Goal: Task Accomplishment & Management: Manage account settings

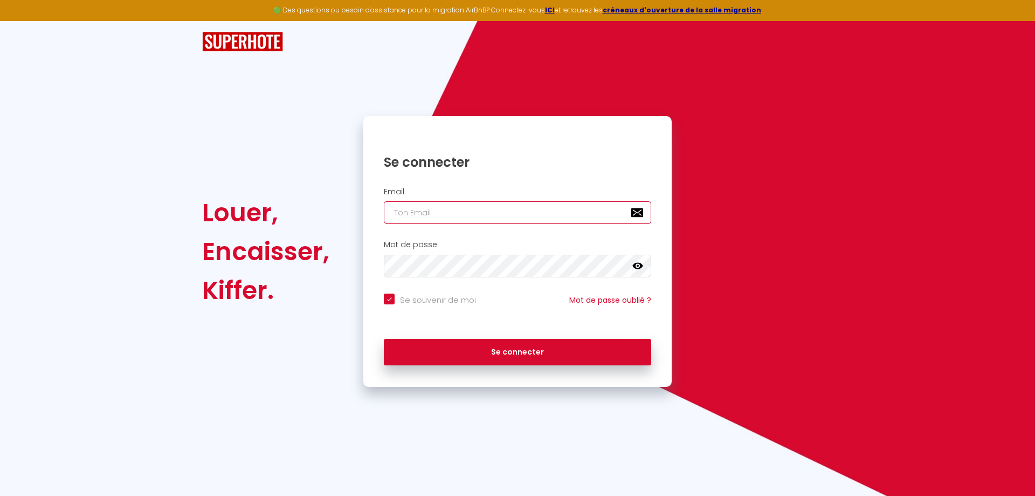
click at [396, 208] on input "email" at bounding box center [517, 212] width 267 height 23
type input "[EMAIL_ADDRESS][DOMAIN_NAME]"
click at [639, 263] on icon at bounding box center [638, 265] width 11 height 11
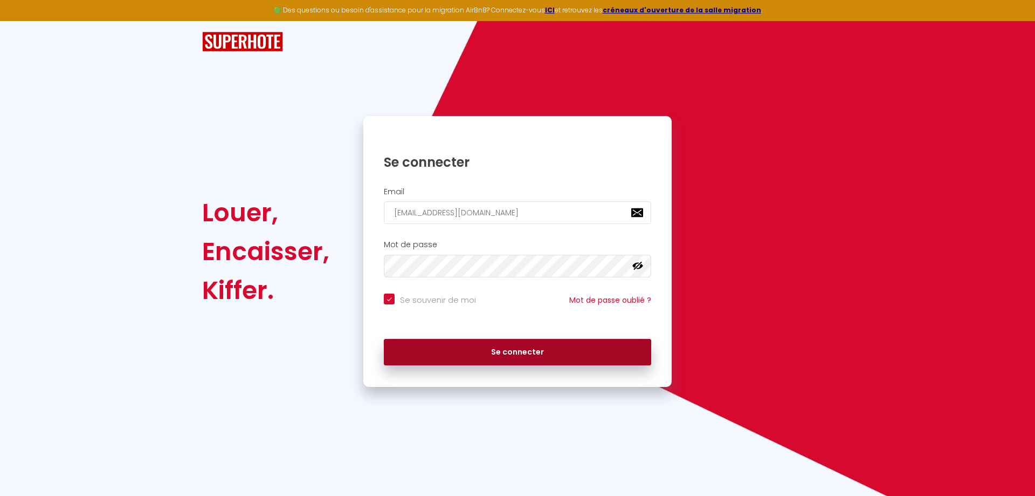
click at [573, 350] on button "Se connecter" at bounding box center [517, 352] width 267 height 27
checkbox input "true"
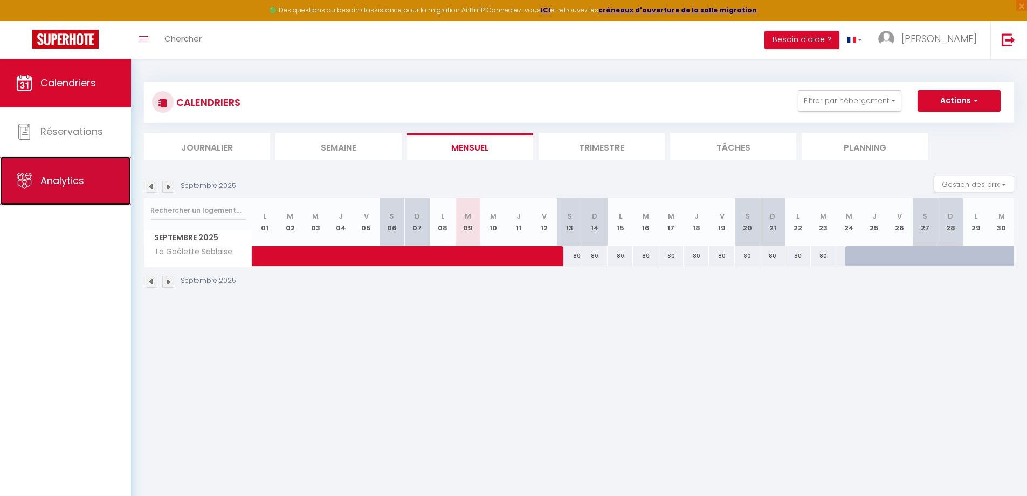
click at [67, 176] on span "Analytics" at bounding box center [62, 180] width 44 height 13
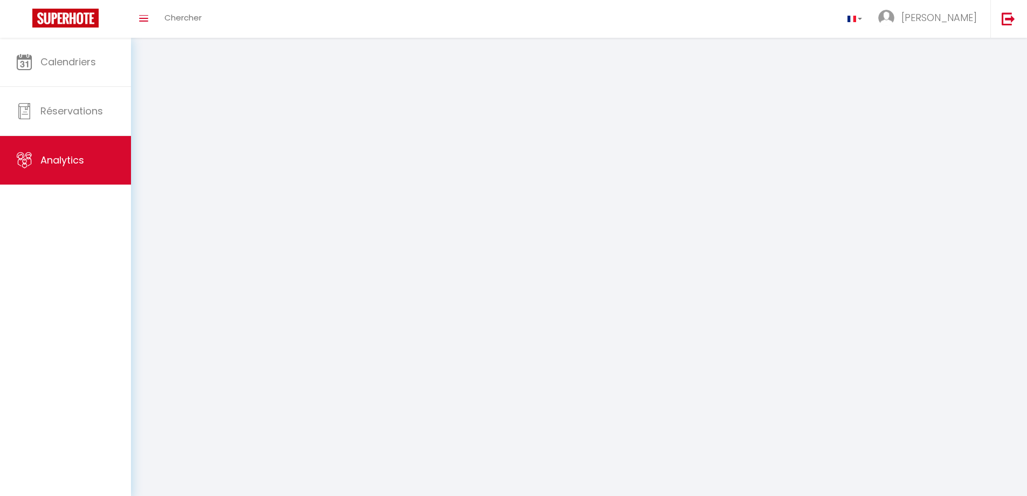
select select "2025"
select select "9"
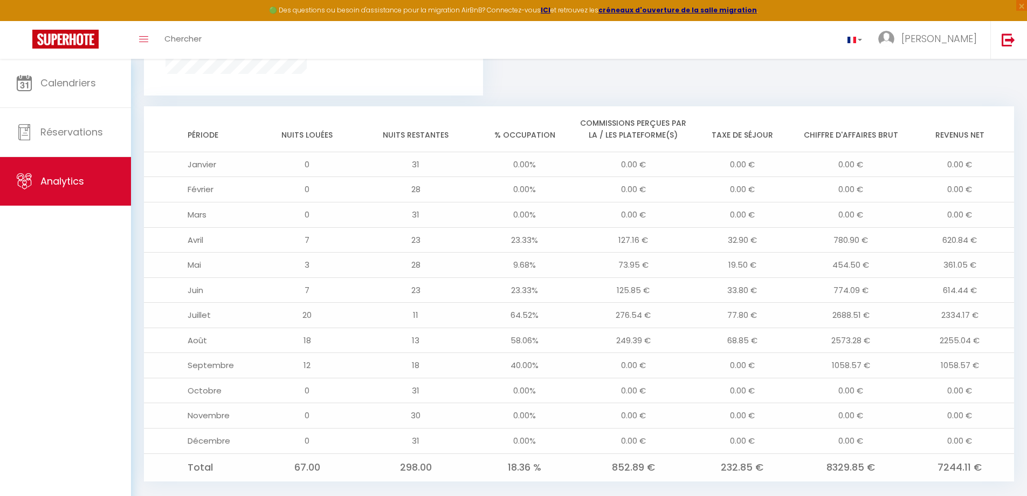
scroll to position [862, 0]
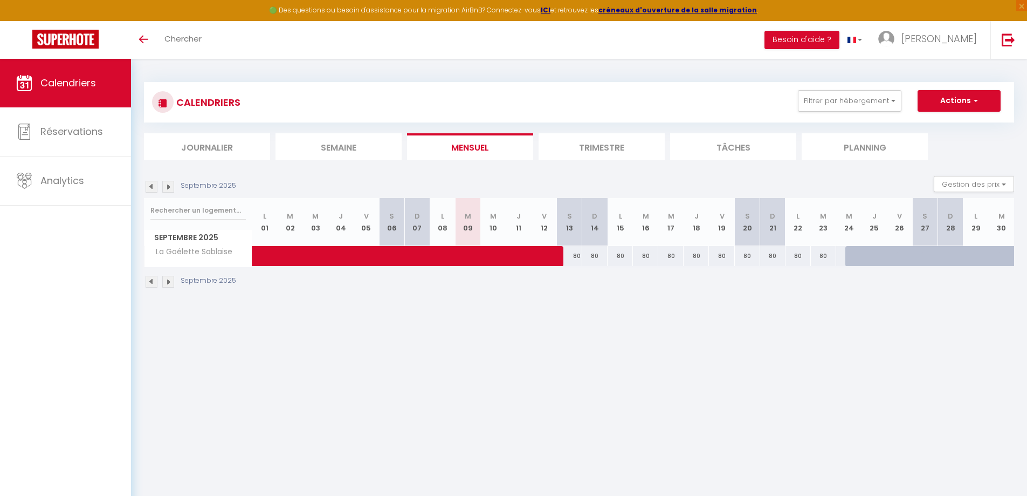
click at [151, 186] on img at bounding box center [152, 187] width 12 height 12
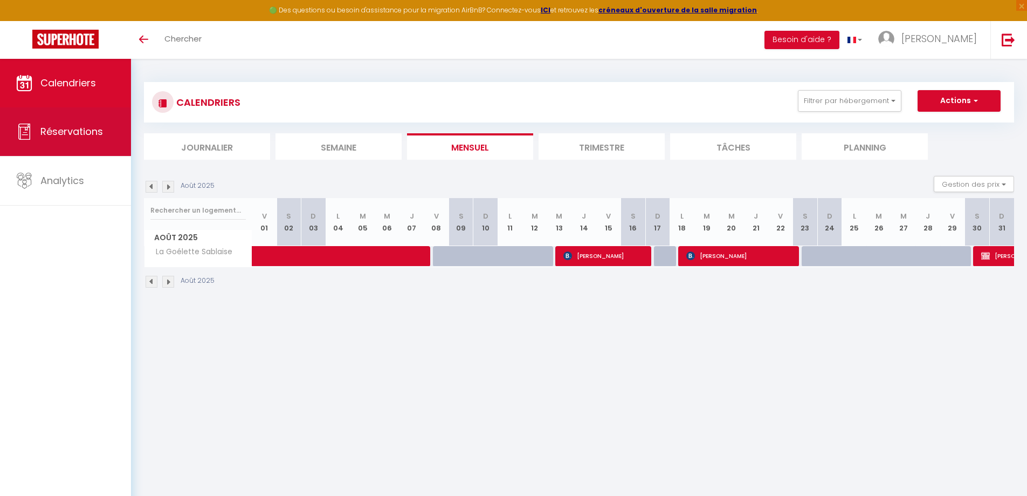
click at [79, 133] on span "Réservations" at bounding box center [71, 131] width 63 height 13
select select "not_cancelled"
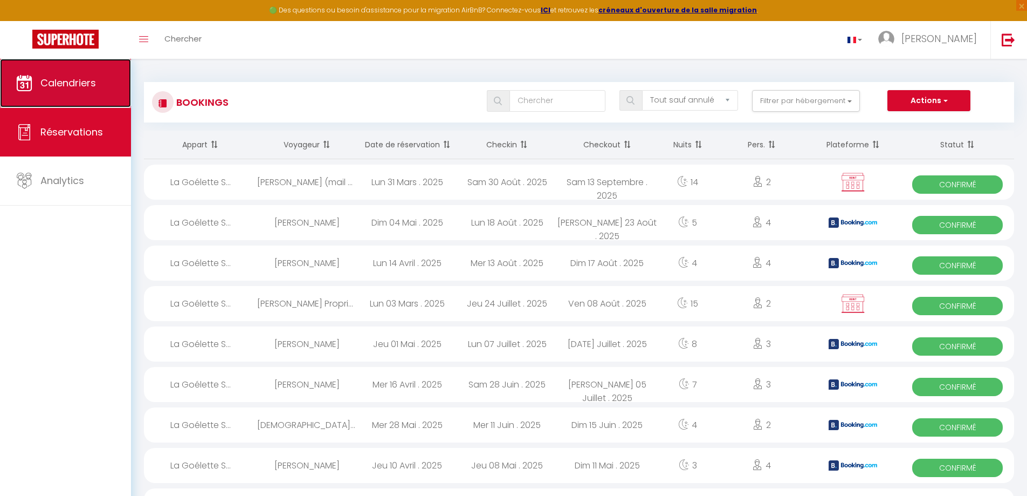
click at [82, 76] on span "Calendriers" at bounding box center [68, 82] width 56 height 13
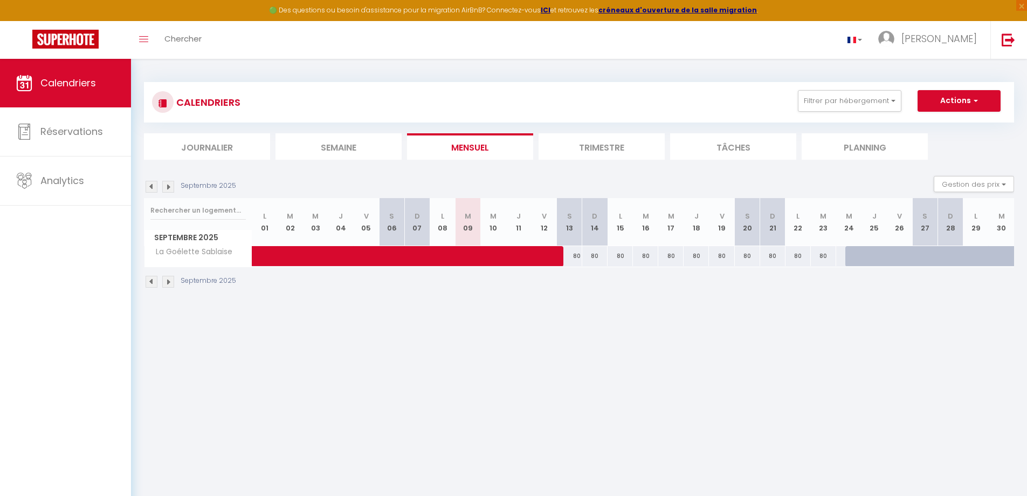
click at [149, 284] on img at bounding box center [152, 282] width 12 height 12
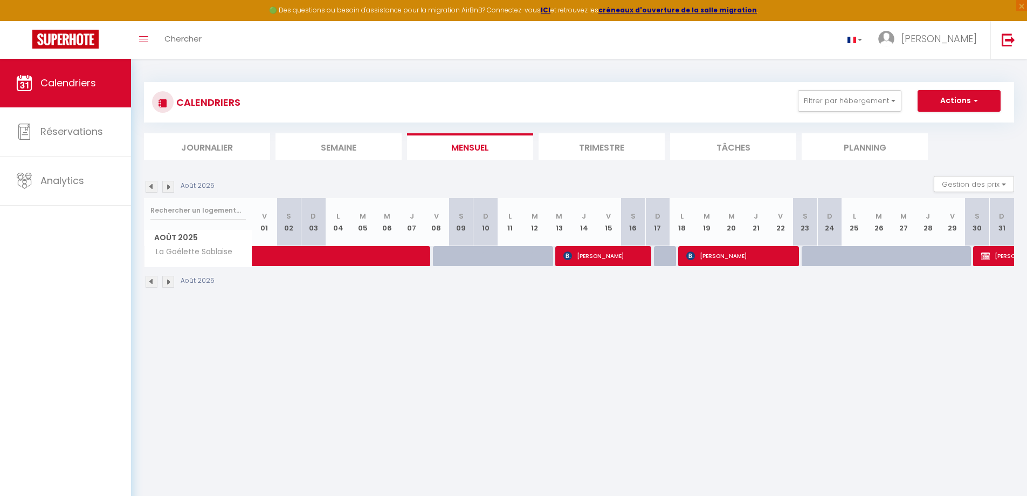
click at [150, 182] on img at bounding box center [152, 187] width 12 height 12
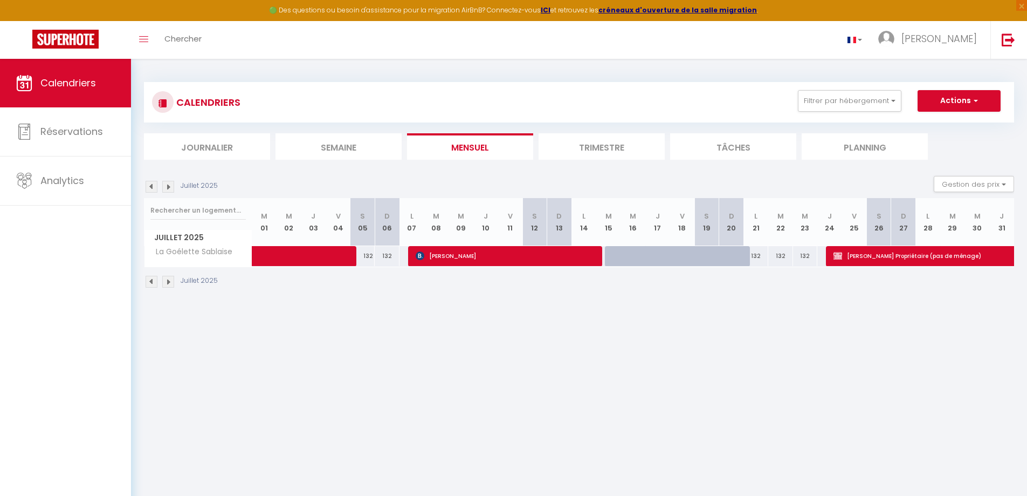
click at [150, 180] on div "Juillet 2025 Gestion des prix Nb Nuits minimum Règles Disponibilité" at bounding box center [579, 187] width 870 height 22
click at [153, 181] on img at bounding box center [152, 187] width 12 height 12
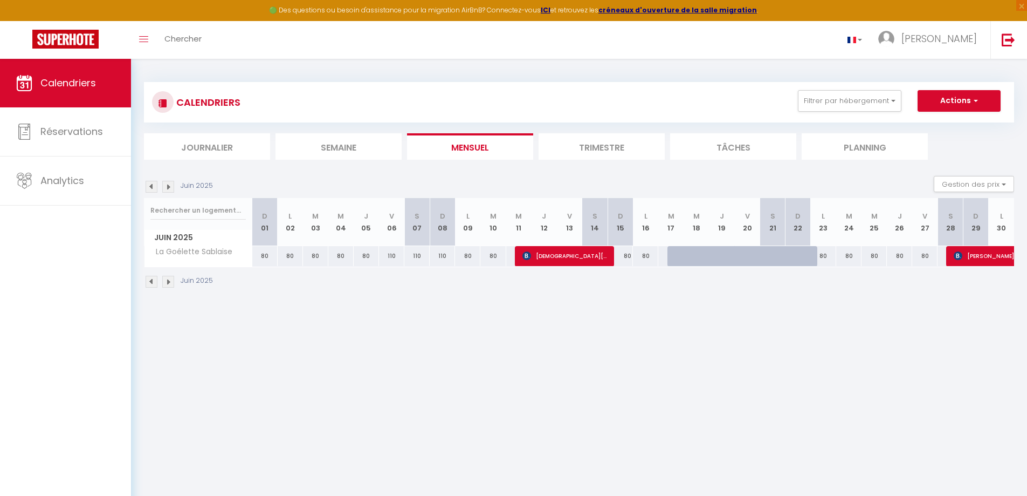
click at [168, 279] on img at bounding box center [168, 282] width 12 height 12
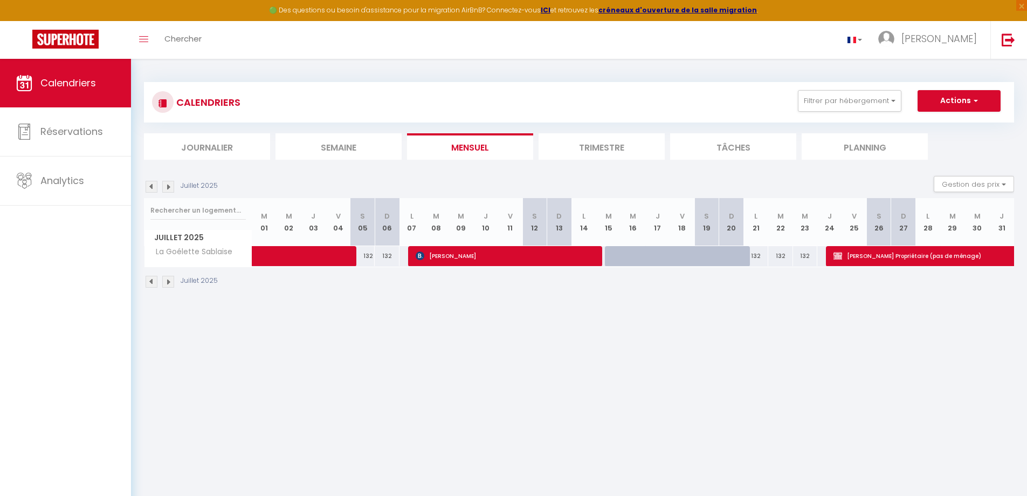
click at [168, 278] on img at bounding box center [168, 282] width 12 height 12
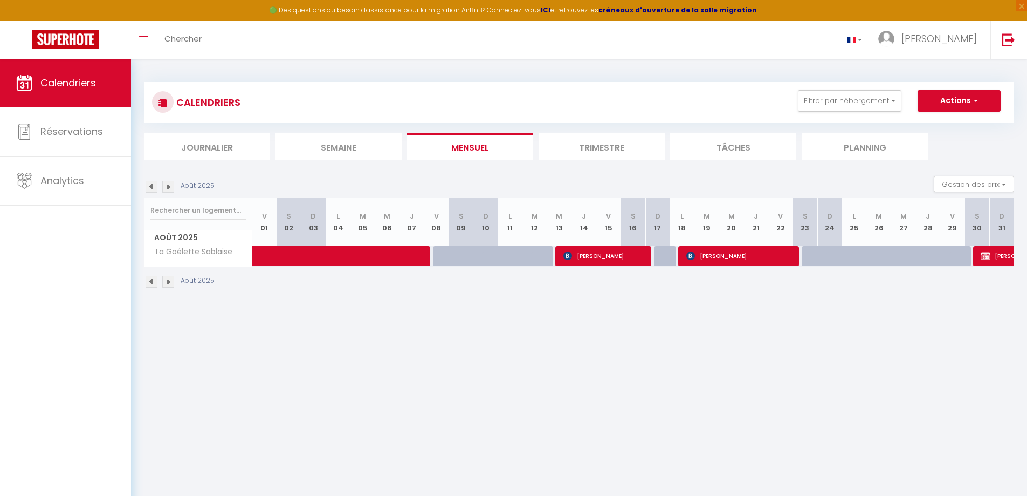
click at [168, 279] on img at bounding box center [168, 282] width 12 height 12
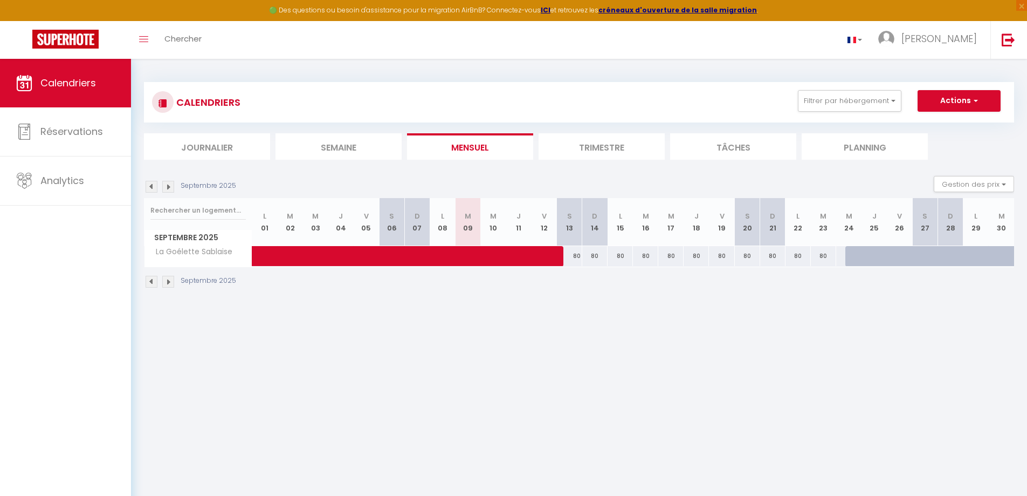
click at [944, 255] on div at bounding box center [950, 256] width 25 height 20
click at [149, 187] on img at bounding box center [152, 187] width 12 height 12
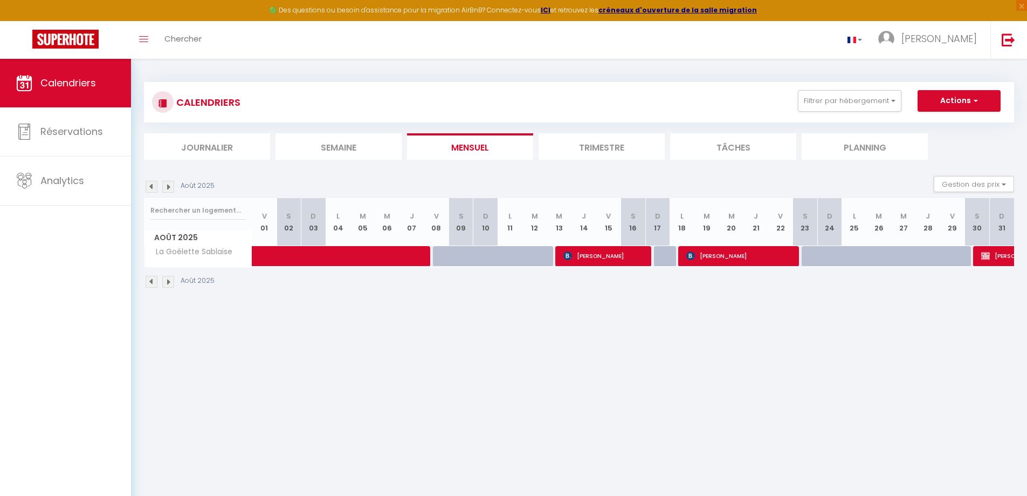
click at [149, 187] on img at bounding box center [152, 187] width 12 height 12
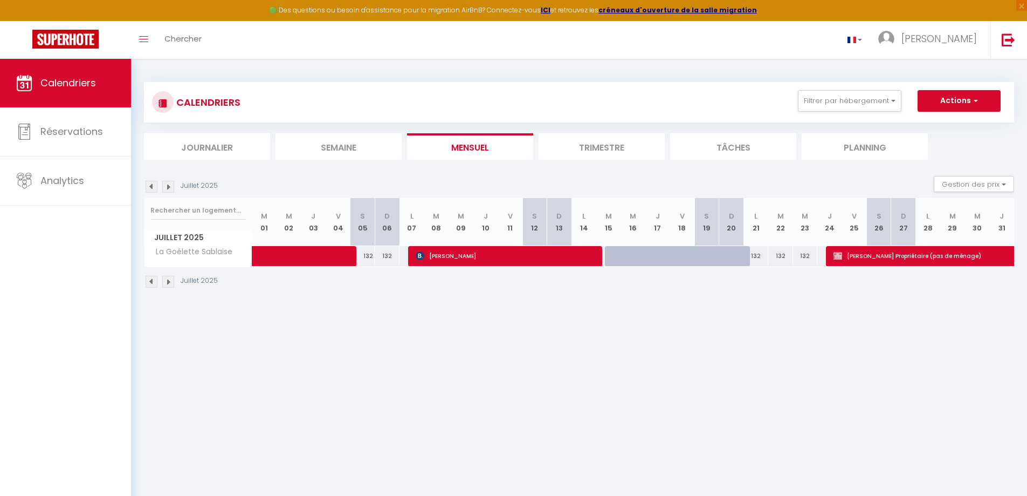
click at [166, 183] on img at bounding box center [168, 187] width 12 height 12
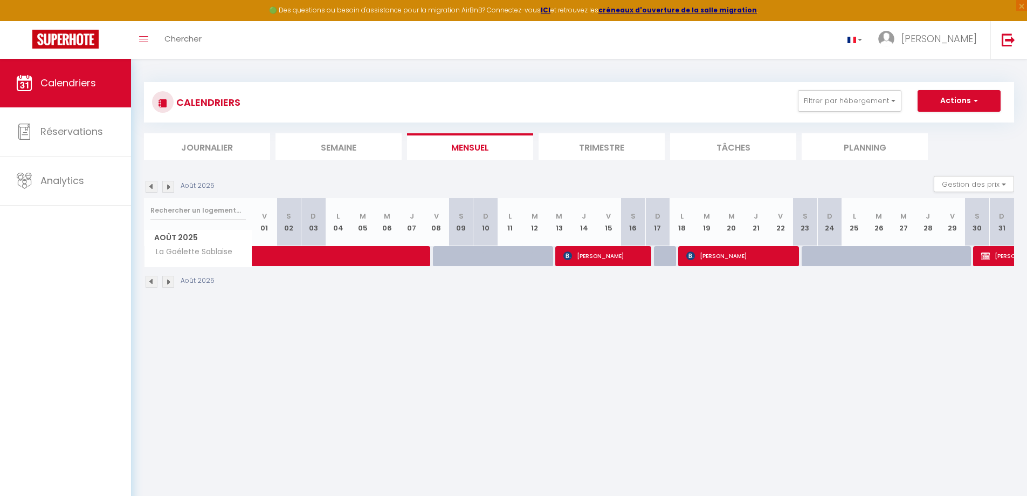
click at [166, 183] on img at bounding box center [168, 187] width 12 height 12
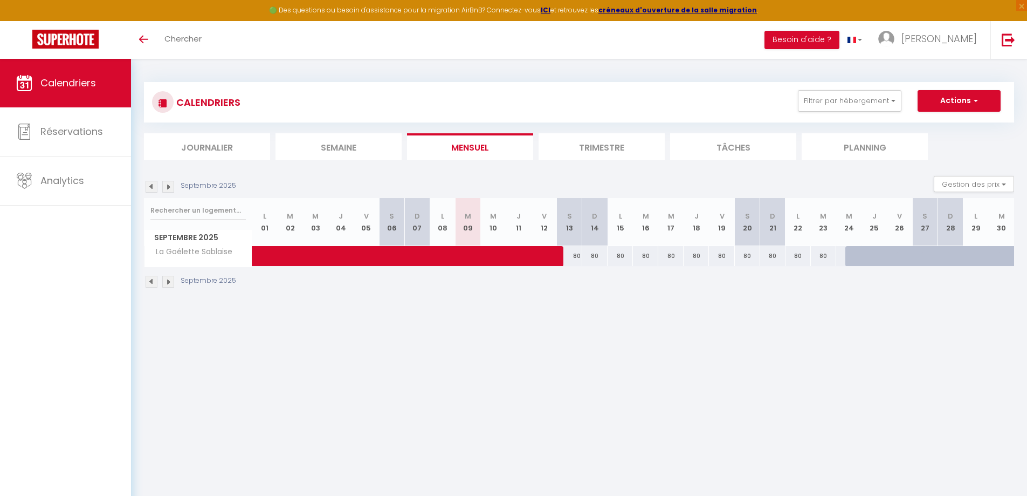
click at [150, 282] on img at bounding box center [152, 282] width 12 height 12
